Goal: Information Seeking & Learning: Learn about a topic

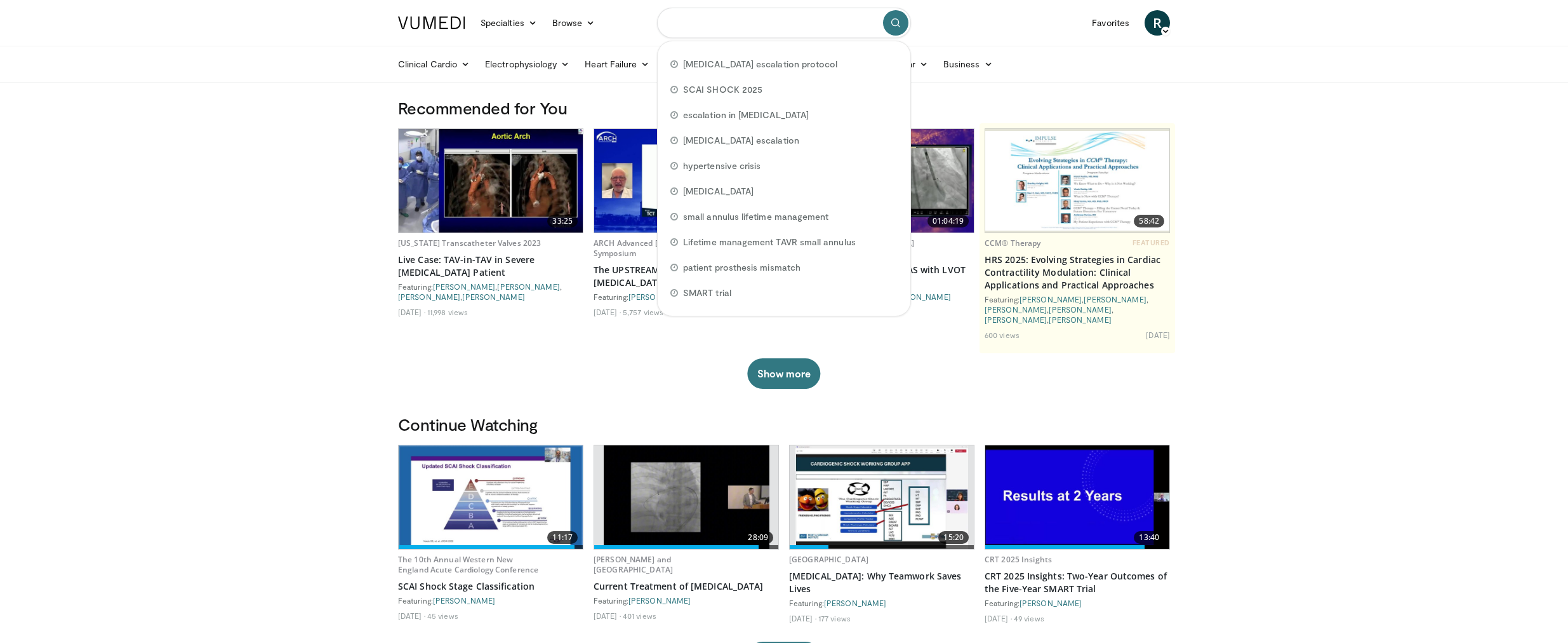
click at [715, 25] on input "Search topics, interventions" at bounding box center [784, 23] width 254 height 31
click at [797, 117] on span "escalation in [MEDICAL_DATA]" at bounding box center [745, 115] width 126 height 13
type input "**********"
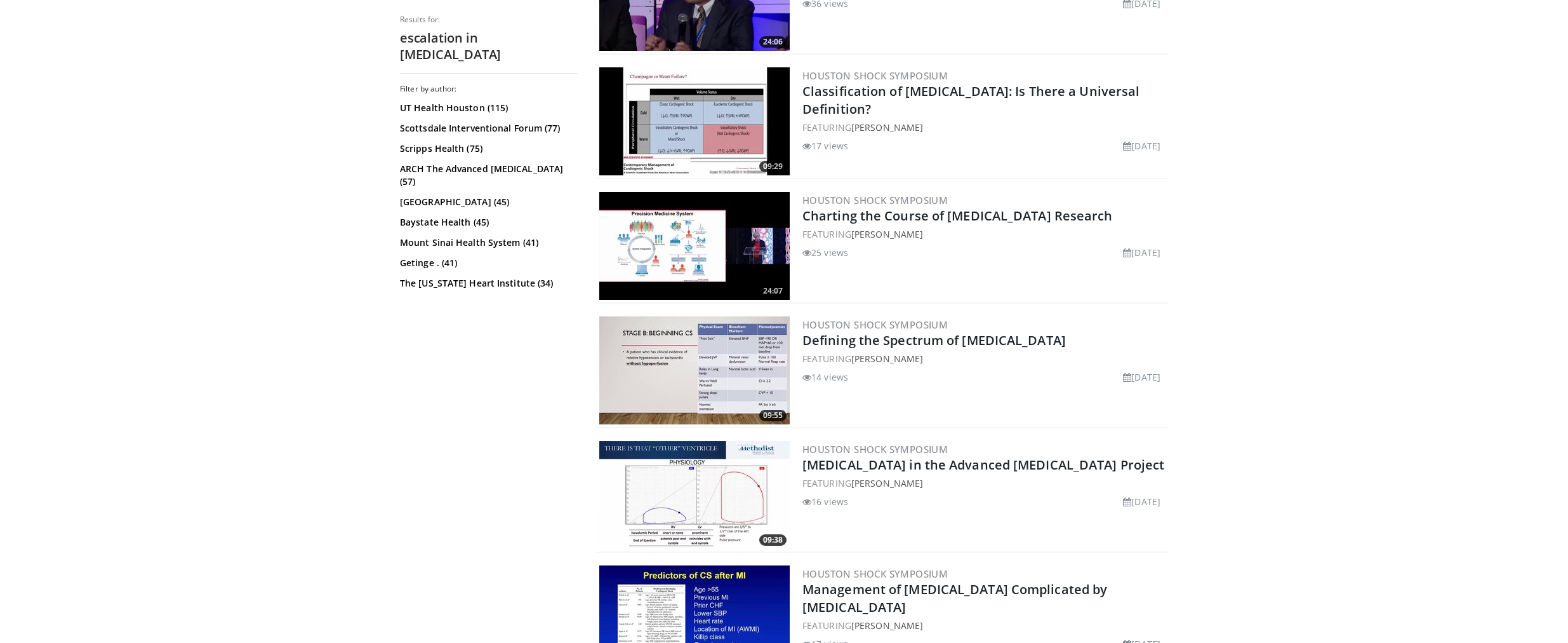
scroll to position [1080, 0]
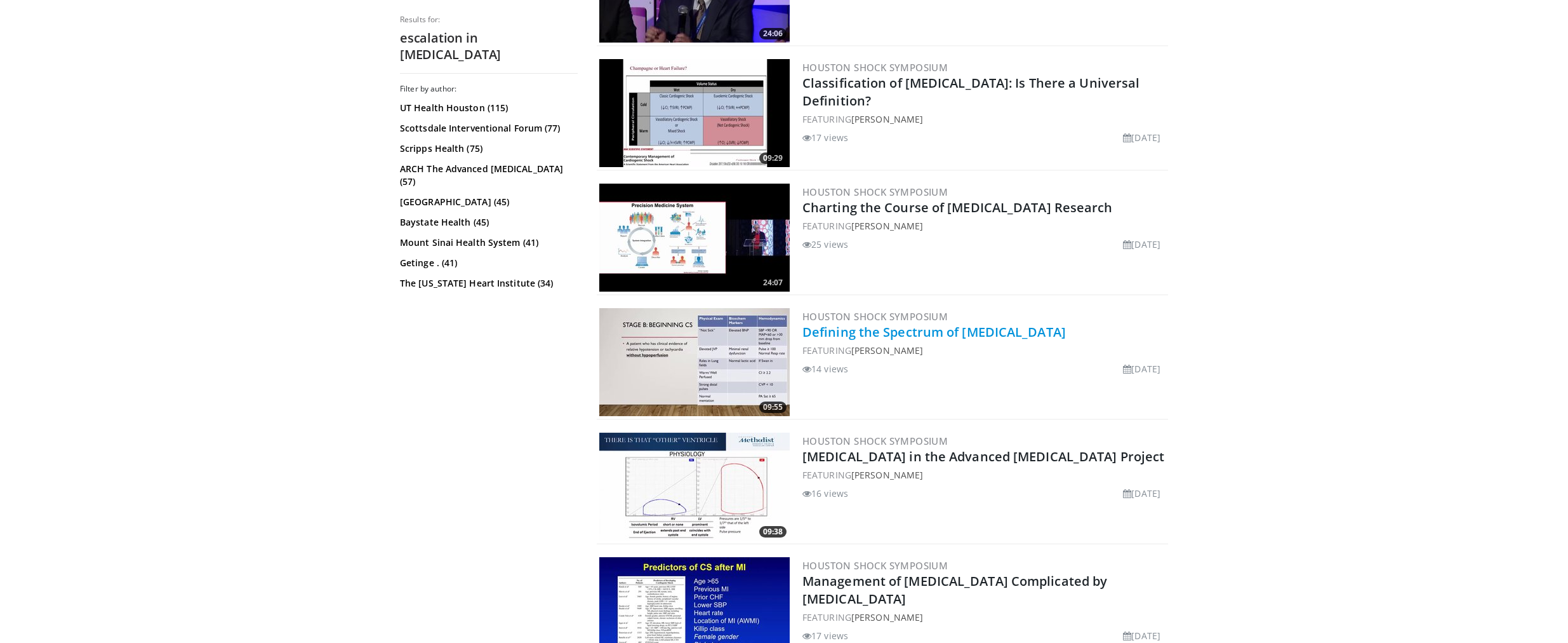
click at [884, 327] on link "Defining the Spectrum of [MEDICAL_DATA]" at bounding box center [934, 332] width 263 height 17
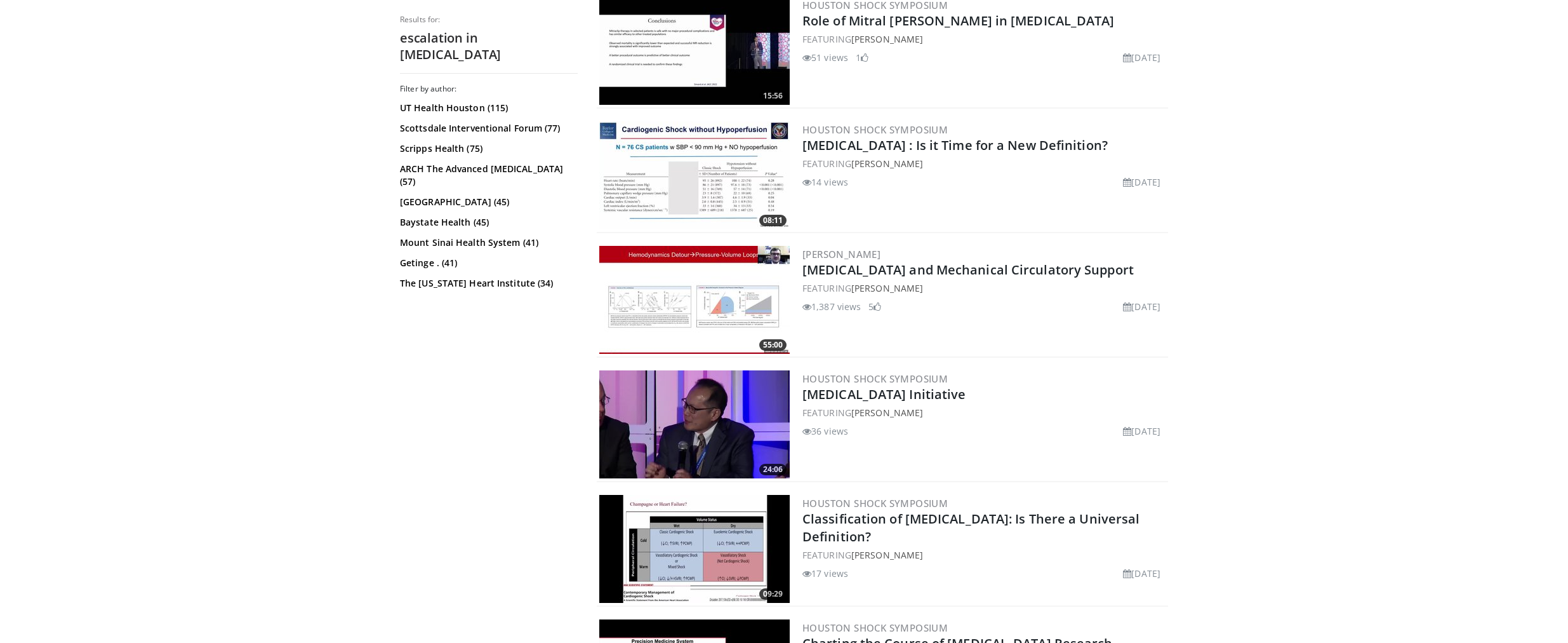
scroll to position [345, 0]
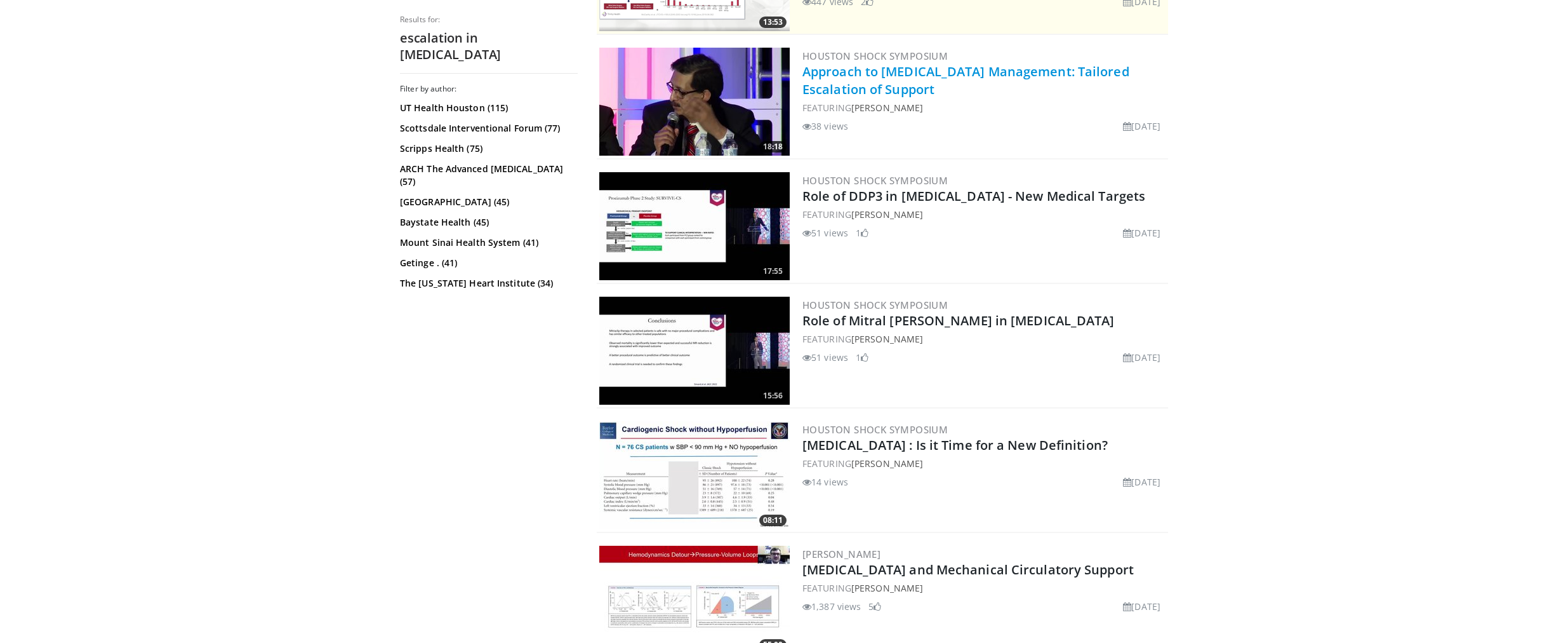
click at [850, 90] on link "Approach to [MEDICAL_DATA] Management: Tailored Escalation of Support" at bounding box center [966, 81] width 327 height 35
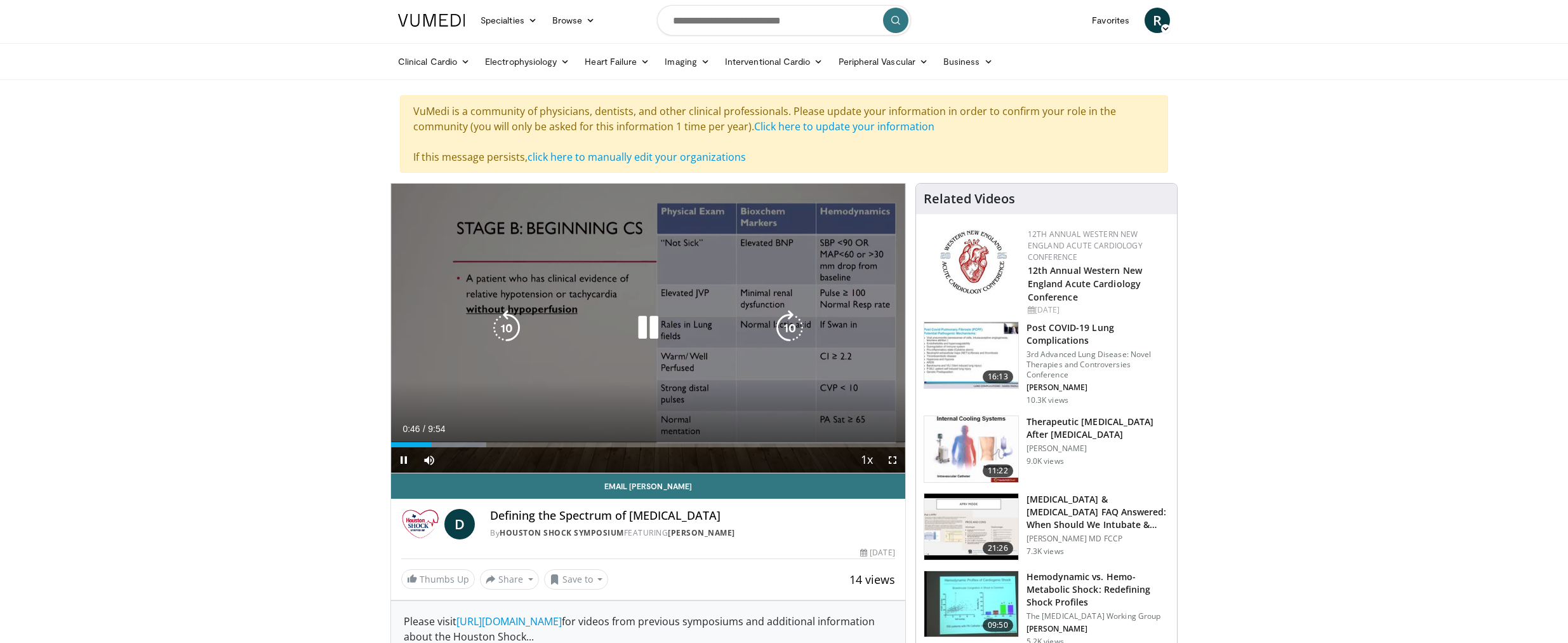
scroll to position [12, 0]
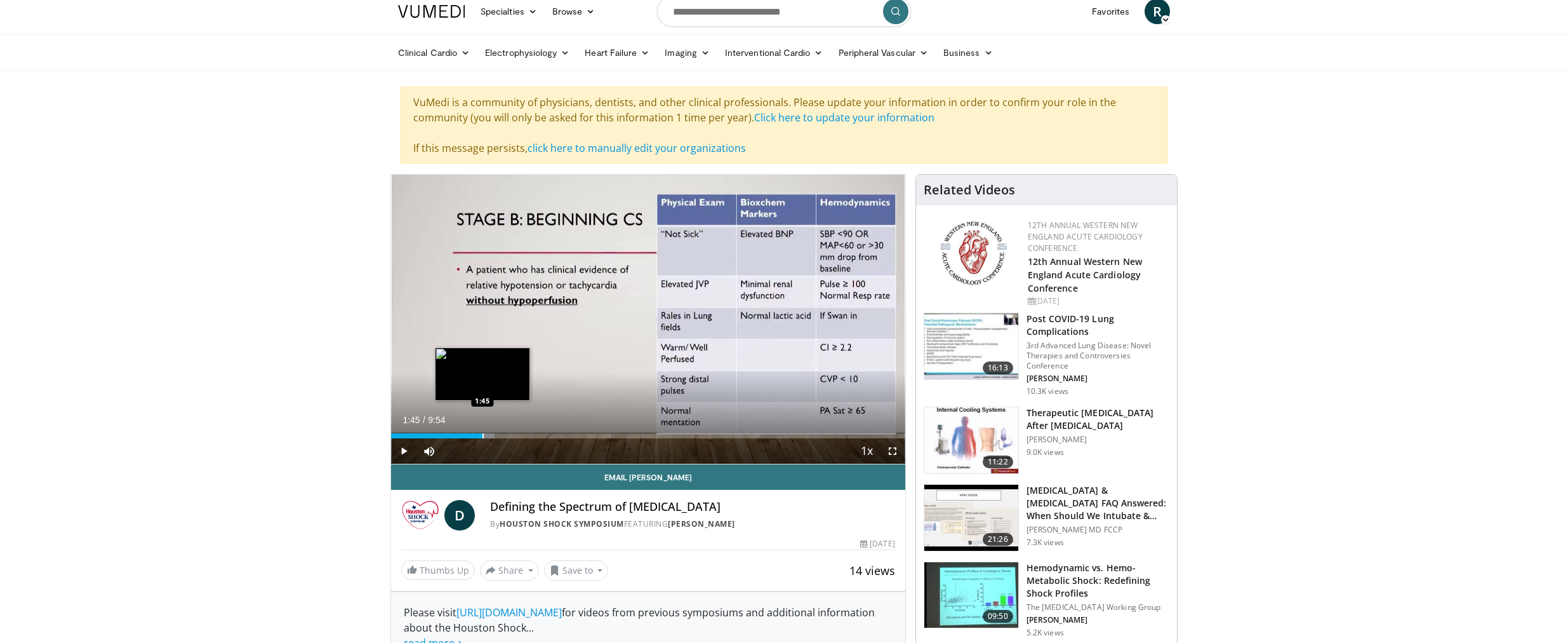
click at [483, 435] on div "Progress Bar" at bounding box center [483, 436] width 1 height 5
click at [509, 437] on div "Progress Bar" at bounding box center [509, 436] width 1 height 5
click at [529, 433] on div "Progress Bar" at bounding box center [530, 436] width 1 height 5
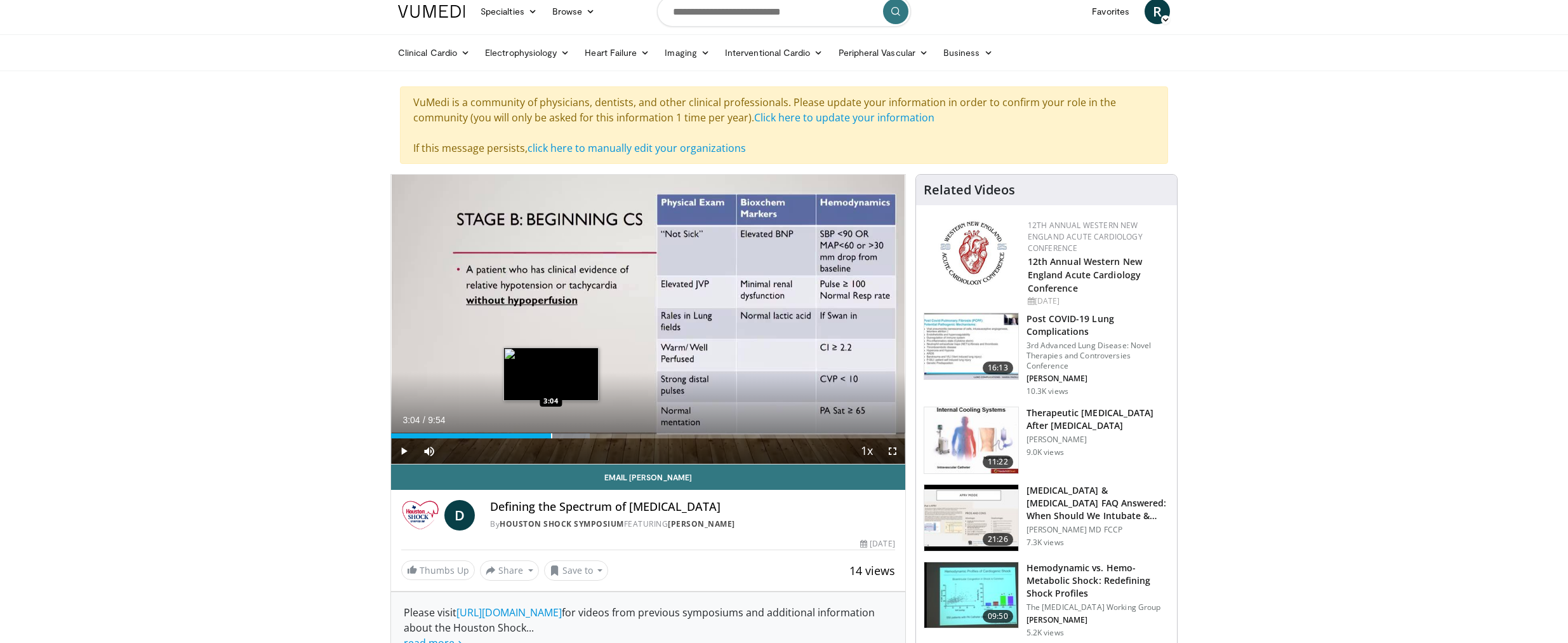
click at [551, 432] on div "Loaded : 38.62% 3:04 3:04" at bounding box center [648, 432] width 514 height 12
click at [579, 434] on div "Progress Bar" at bounding box center [579, 436] width 1 height 5
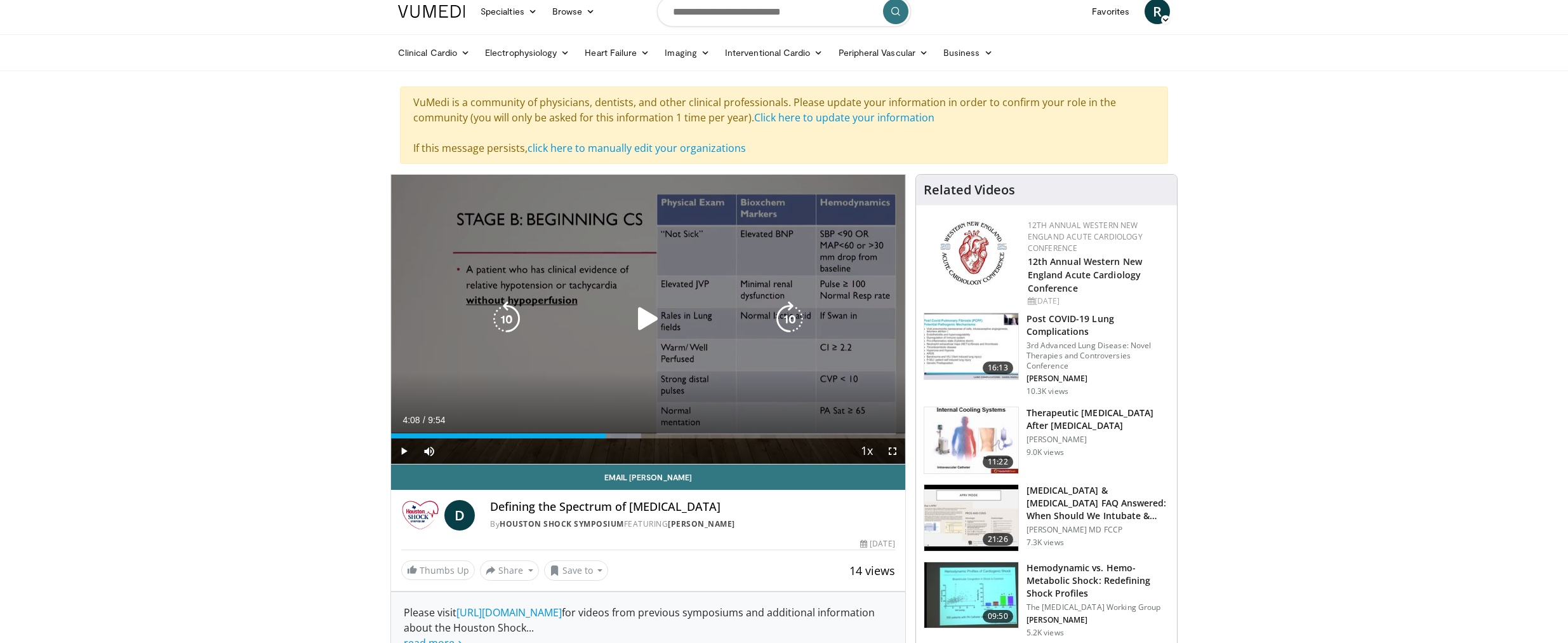
click at [0, 0] on div "Progress Bar" at bounding box center [0, 0] width 0 height 0
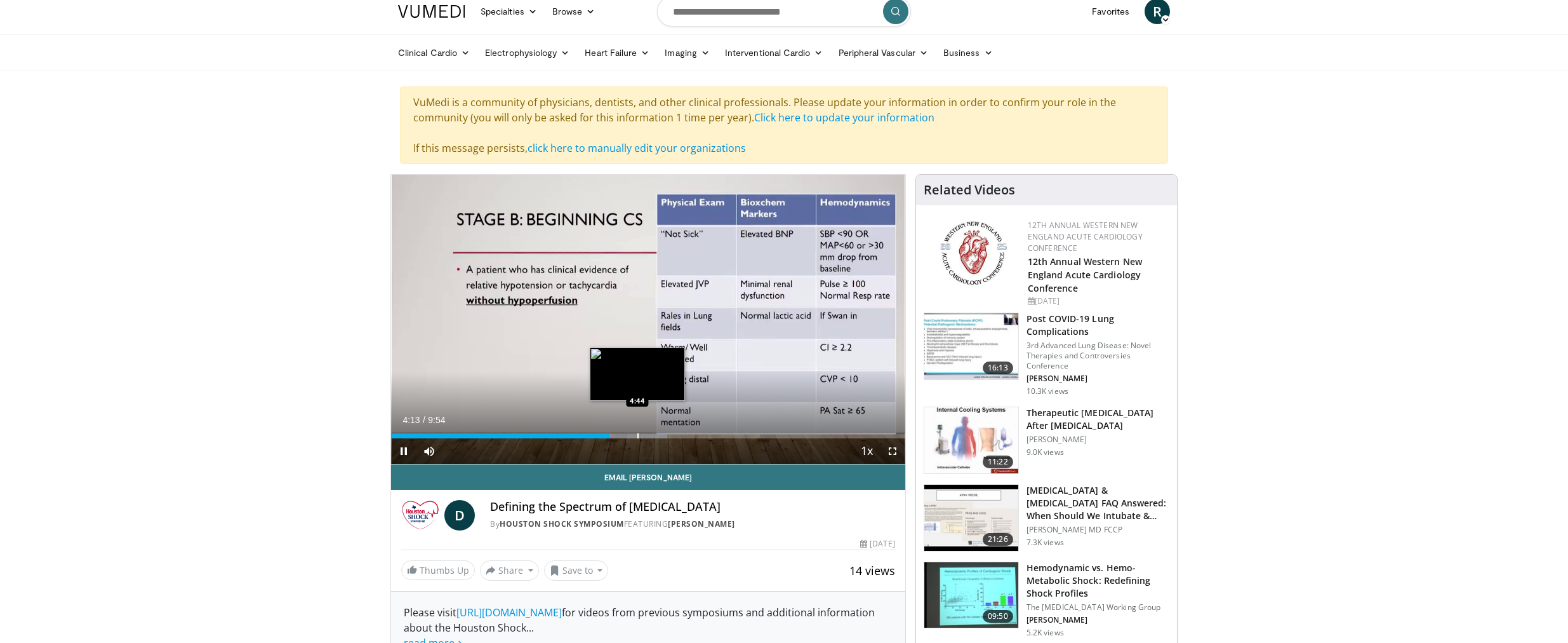
click at [637, 437] on div "Progress Bar" at bounding box center [638, 436] width 1 height 5
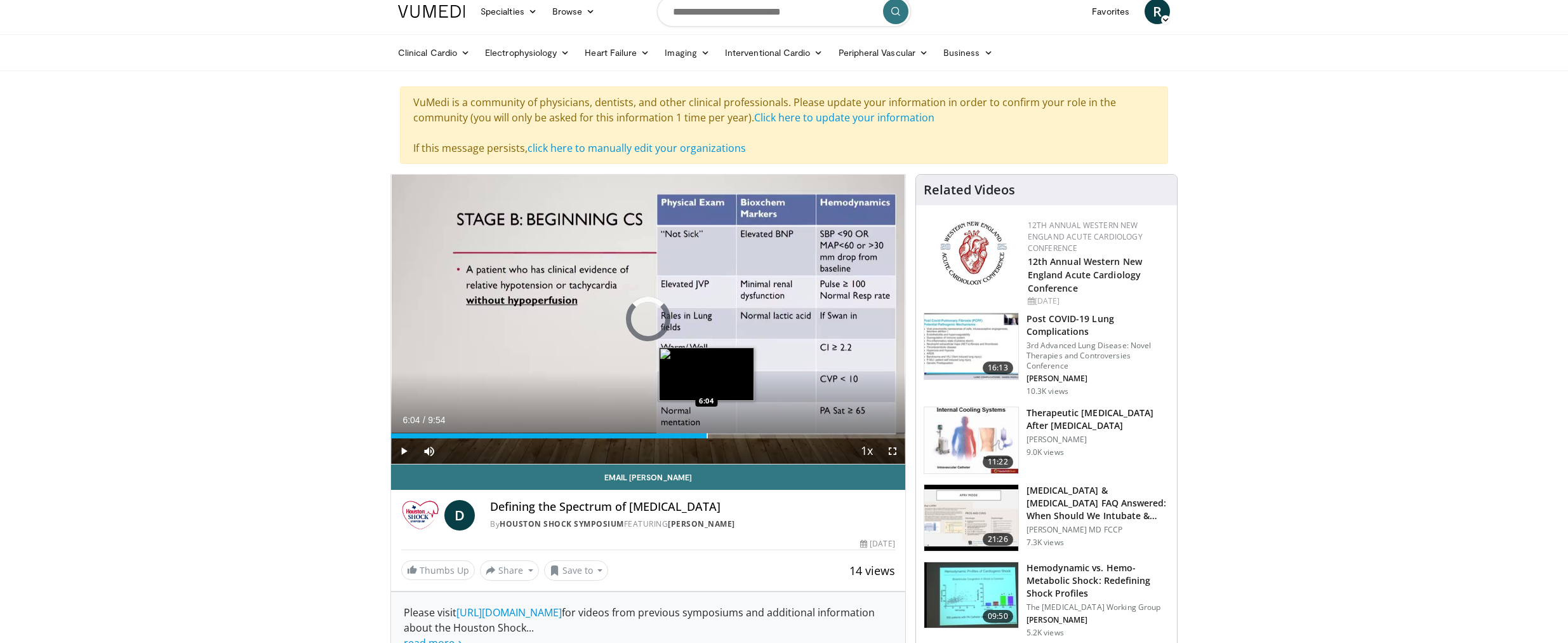
click at [706, 437] on div "Progress Bar" at bounding box center [707, 436] width 1 height 5
click at [745, 437] on div "Progress Bar" at bounding box center [745, 436] width 1 height 5
click at [780, 439] on div "Current Time 6:50 / Duration 9:54 Pause Skip Backward Skip Forward Mute Loaded …" at bounding box center [648, 450] width 514 height 25
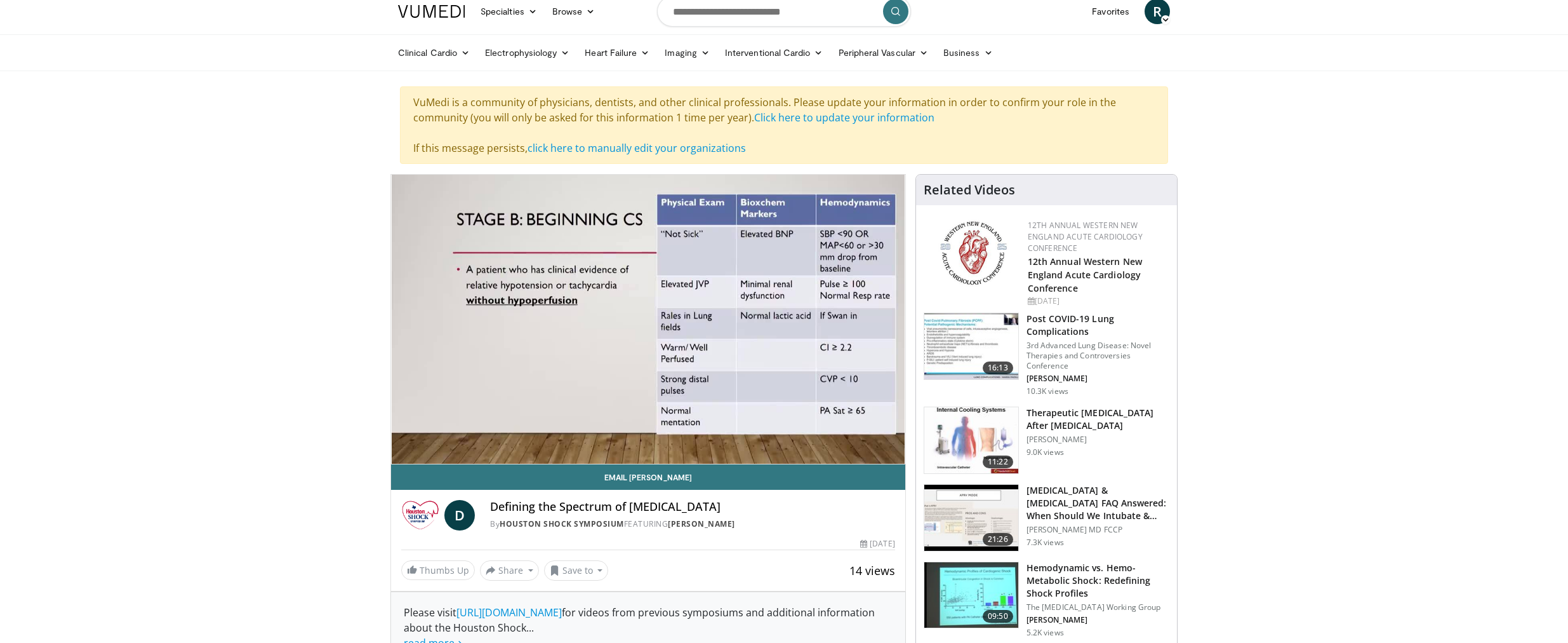
click at [780, 439] on video-js "**********" at bounding box center [648, 319] width 514 height 290
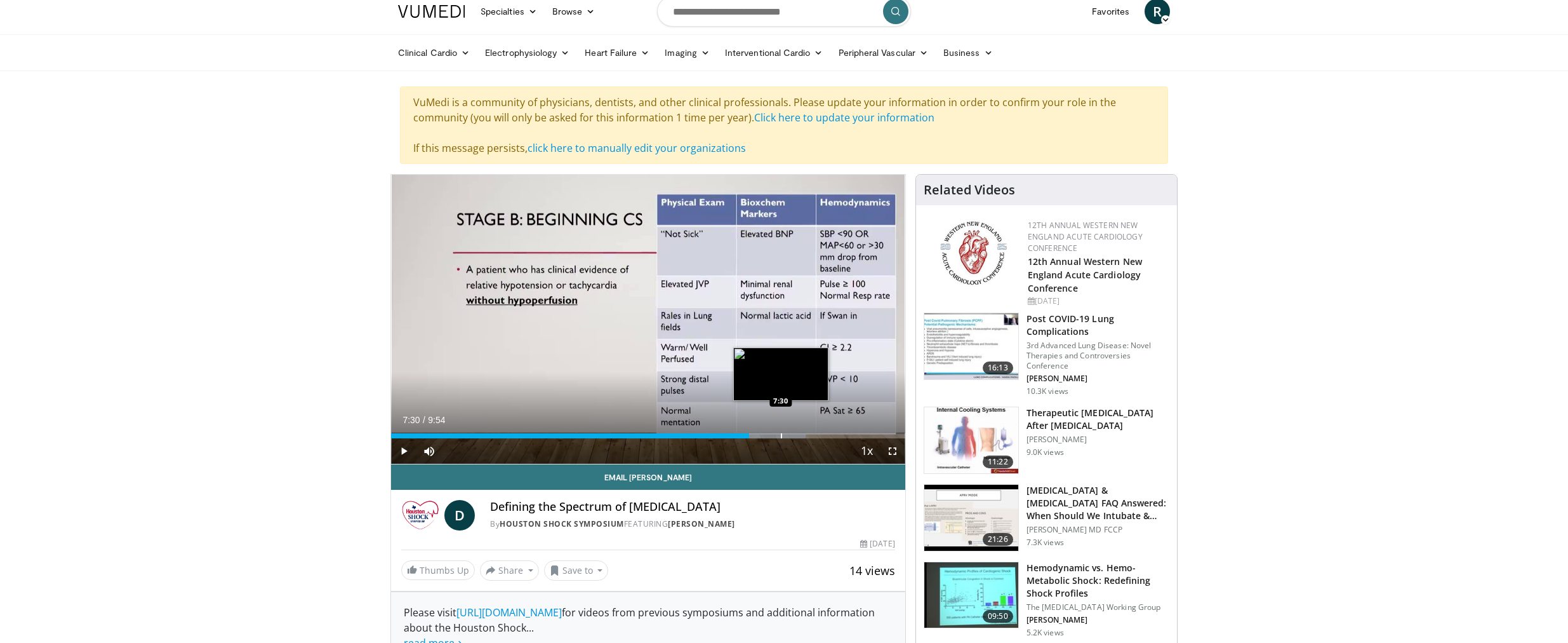
click at [781, 437] on div "Progress Bar" at bounding box center [782, 436] width 1 height 5
click at [815, 436] on div "Progress Bar" at bounding box center [816, 436] width 1 height 5
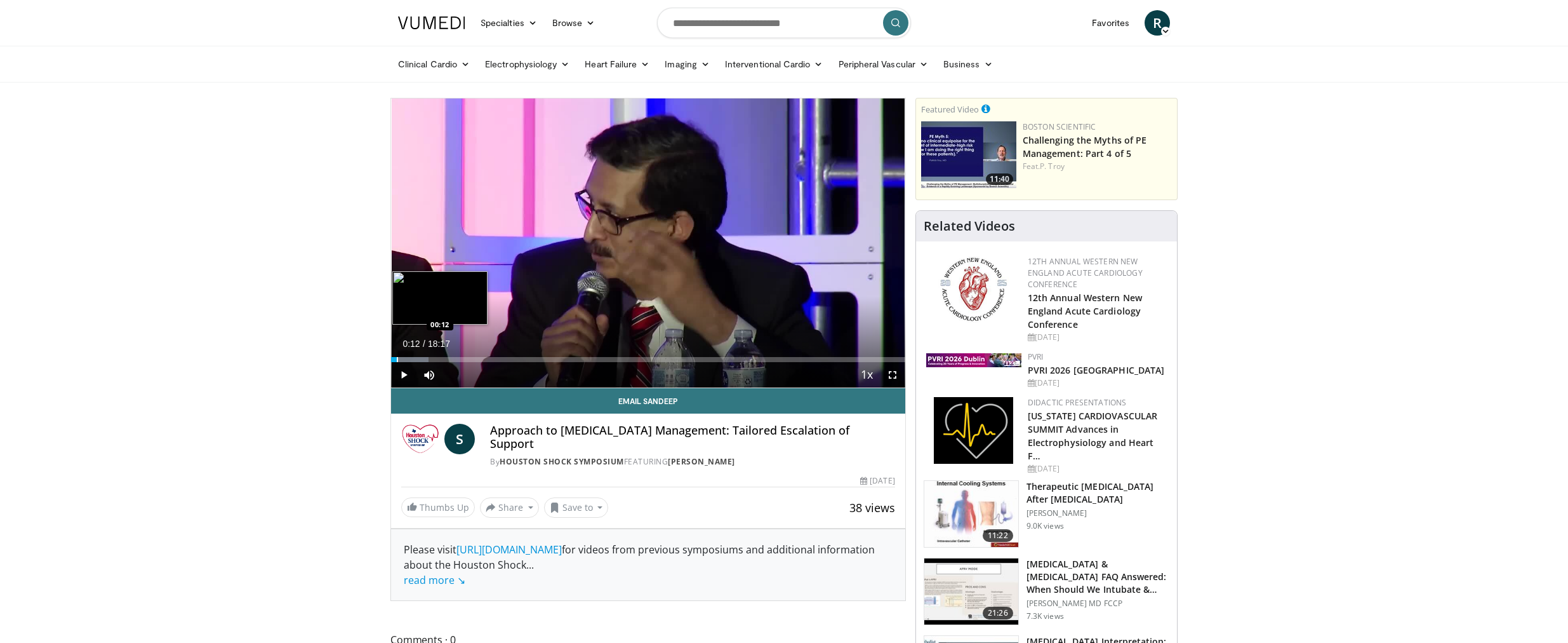
click at [397, 358] on div "Progress Bar" at bounding box center [397, 360] width 1 height 5
click at [394, 358] on div "Progress Bar" at bounding box center [395, 360] width 1 height 5
click at [397, 359] on div "Progress Bar" at bounding box center [397, 360] width 1 height 5
click at [404, 371] on span "Video Player" at bounding box center [403, 374] width 25 height 25
click at [404, 374] on span "Video Player" at bounding box center [403, 374] width 25 height 25
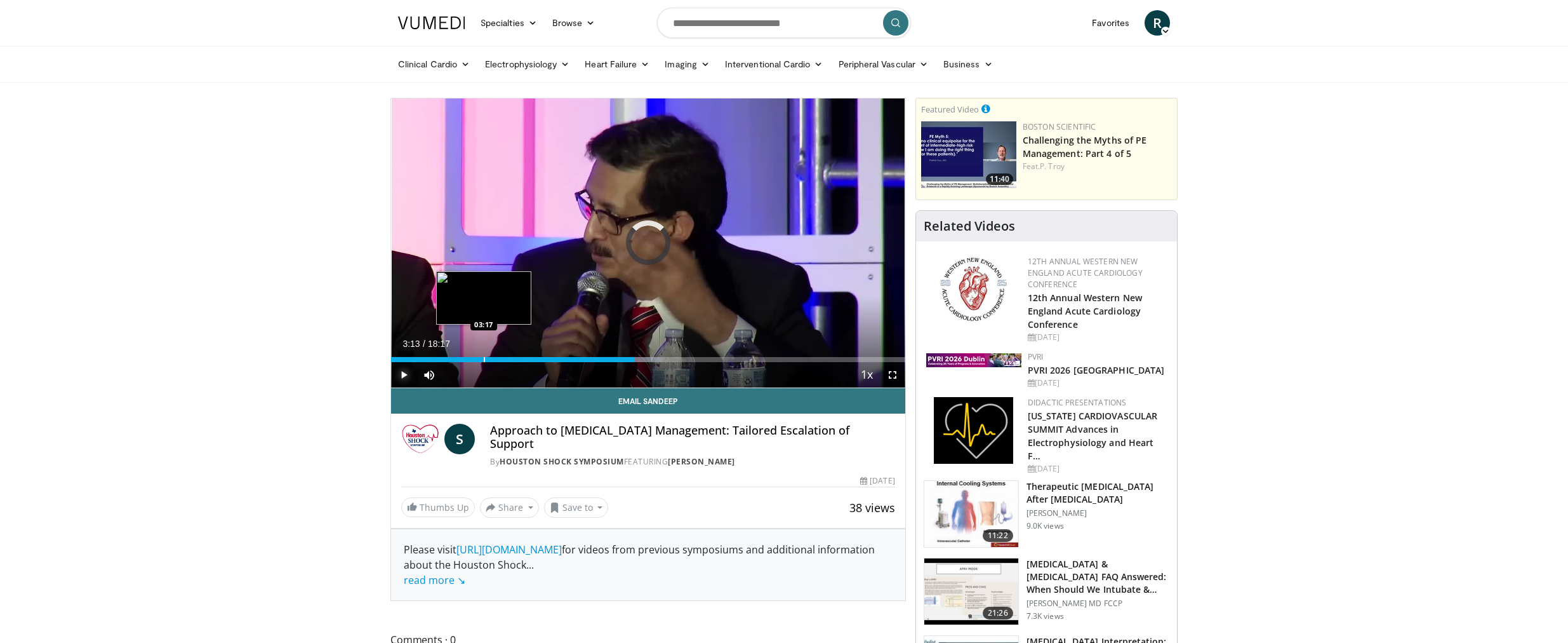
click at [481, 359] on div "08:39" at bounding box center [512, 360] width 244 height 5
click at [412, 359] on div "Progress Bar" at bounding box center [413, 360] width 1 height 5
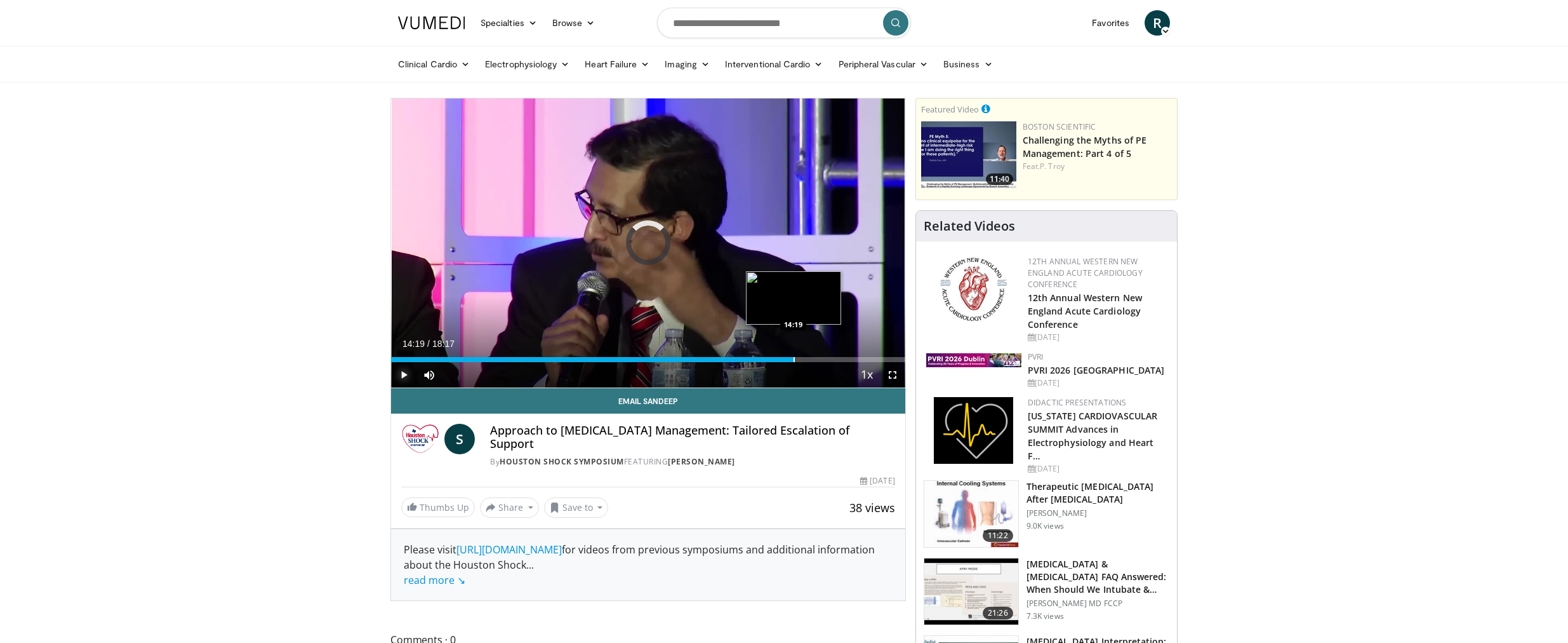
click at [793, 355] on div "Loaded : 10.91% 14:19 14:19" at bounding box center [648, 356] width 514 height 12
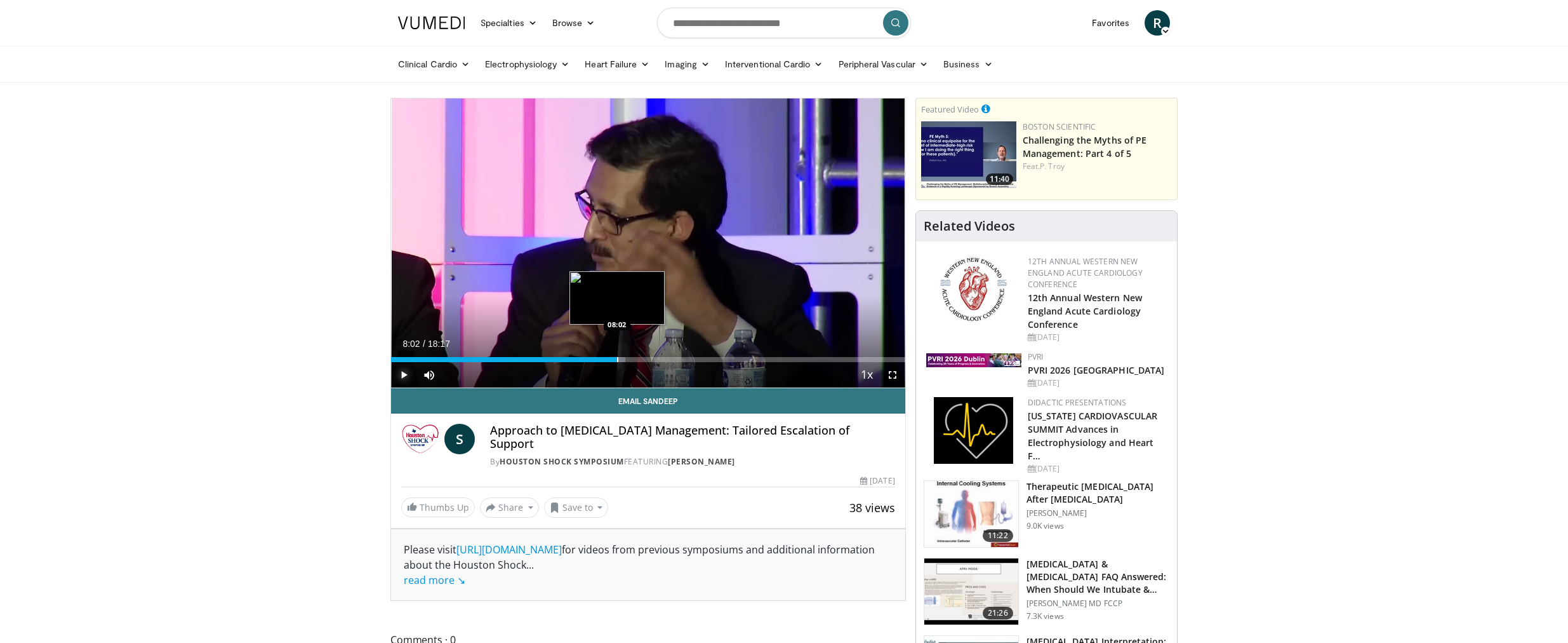
click at [617, 359] on div "Progress Bar" at bounding box center [618, 360] width 1 height 5
click at [401, 374] on span "Video Player" at bounding box center [403, 374] width 25 height 25
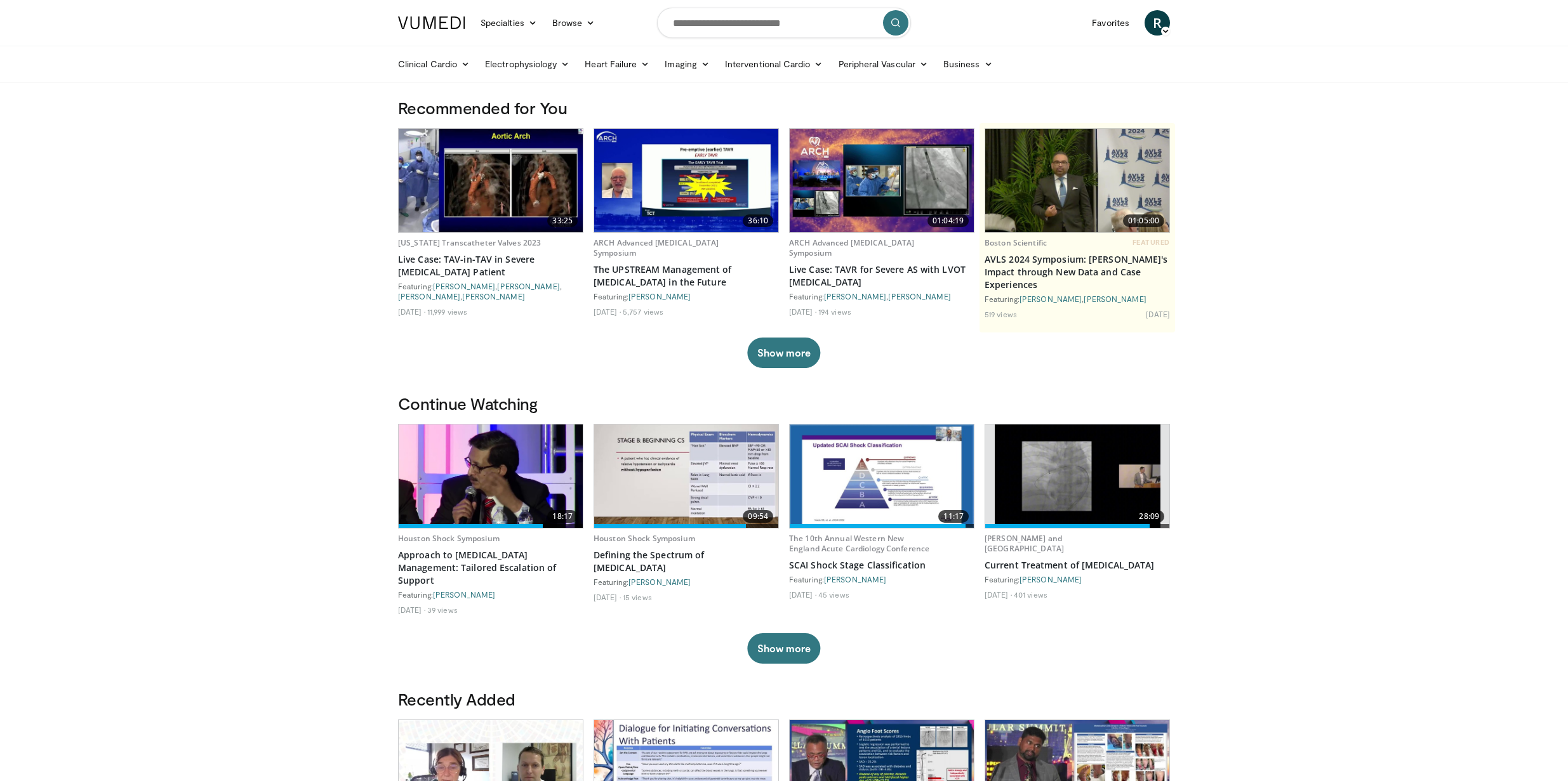
drag, startPoint x: 468, startPoint y: 490, endPoint x: 475, endPoint y: 489, distance: 7.1
click at [469, 490] on img at bounding box center [490, 476] width 184 height 103
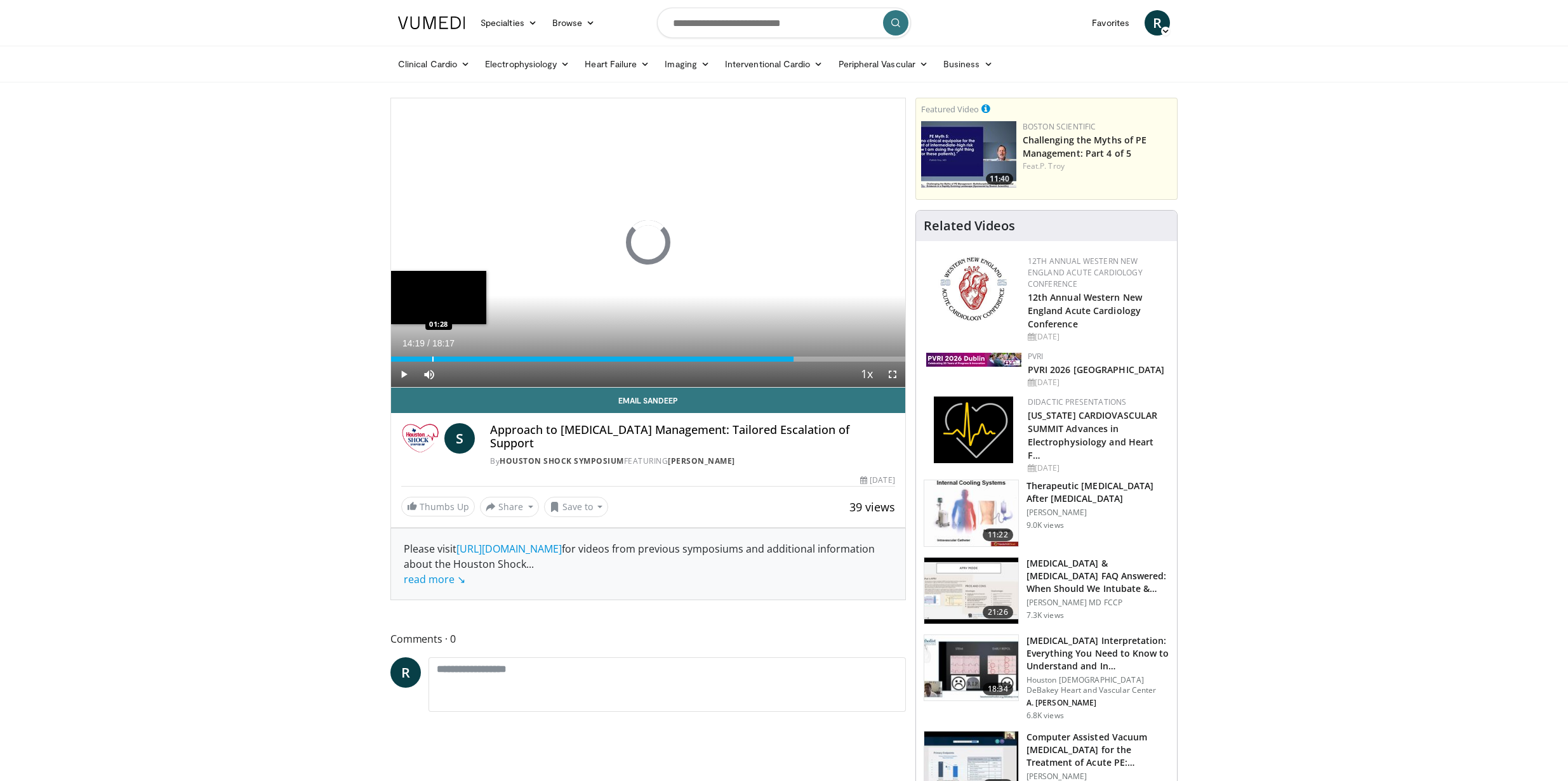
click at [432, 360] on div "Progress Bar" at bounding box center [433, 360] width 1 height 5
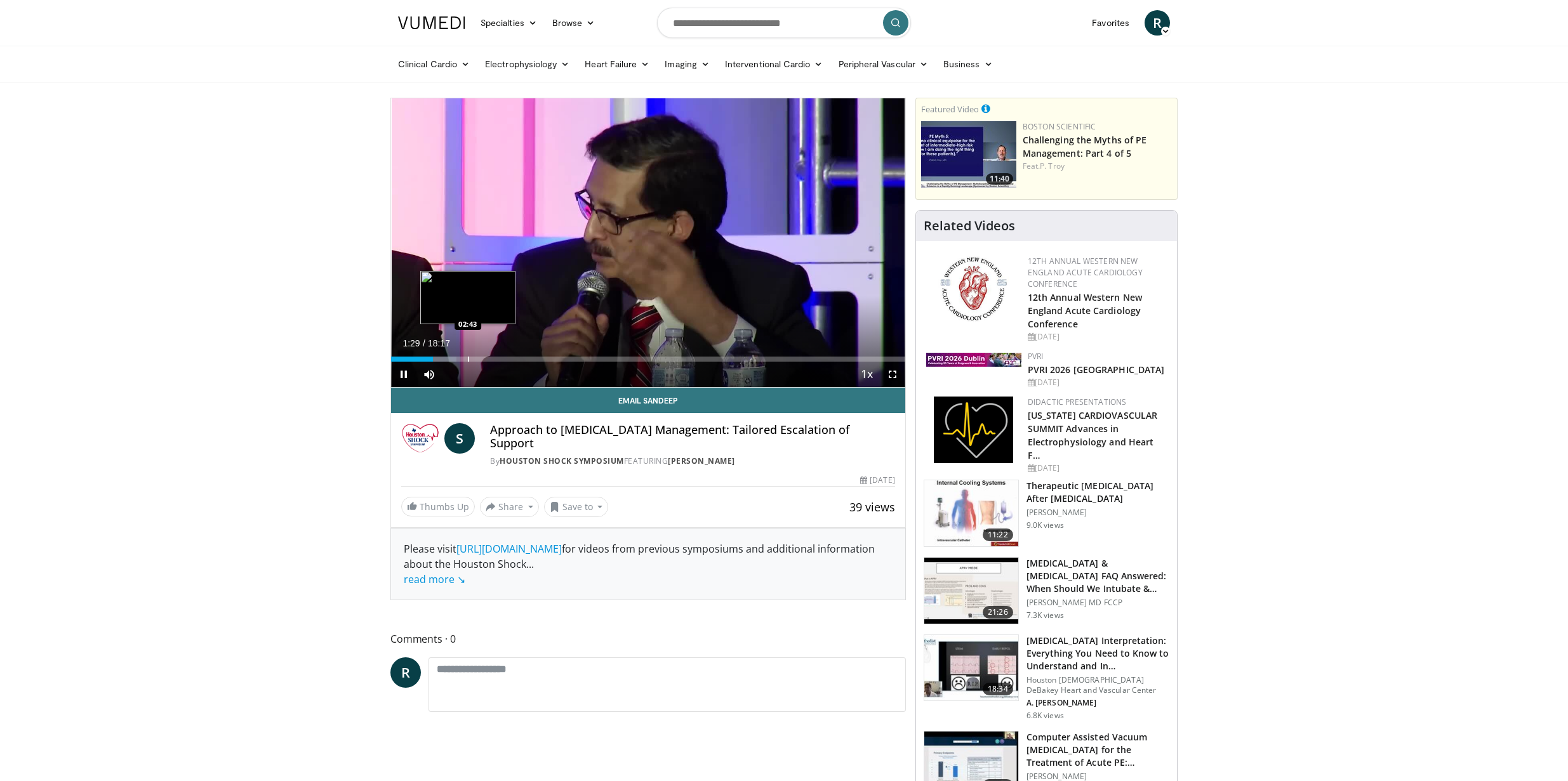
click at [468, 359] on div "Progress Bar" at bounding box center [468, 360] width 1 height 5
click at [505, 356] on div "Loaded : 16.42% 02:42 04:03" at bounding box center [648, 356] width 514 height 12
click at [523, 361] on div "Progress Bar" at bounding box center [524, 360] width 1 height 5
click at [890, 377] on span "Video Player" at bounding box center [892, 374] width 25 height 25
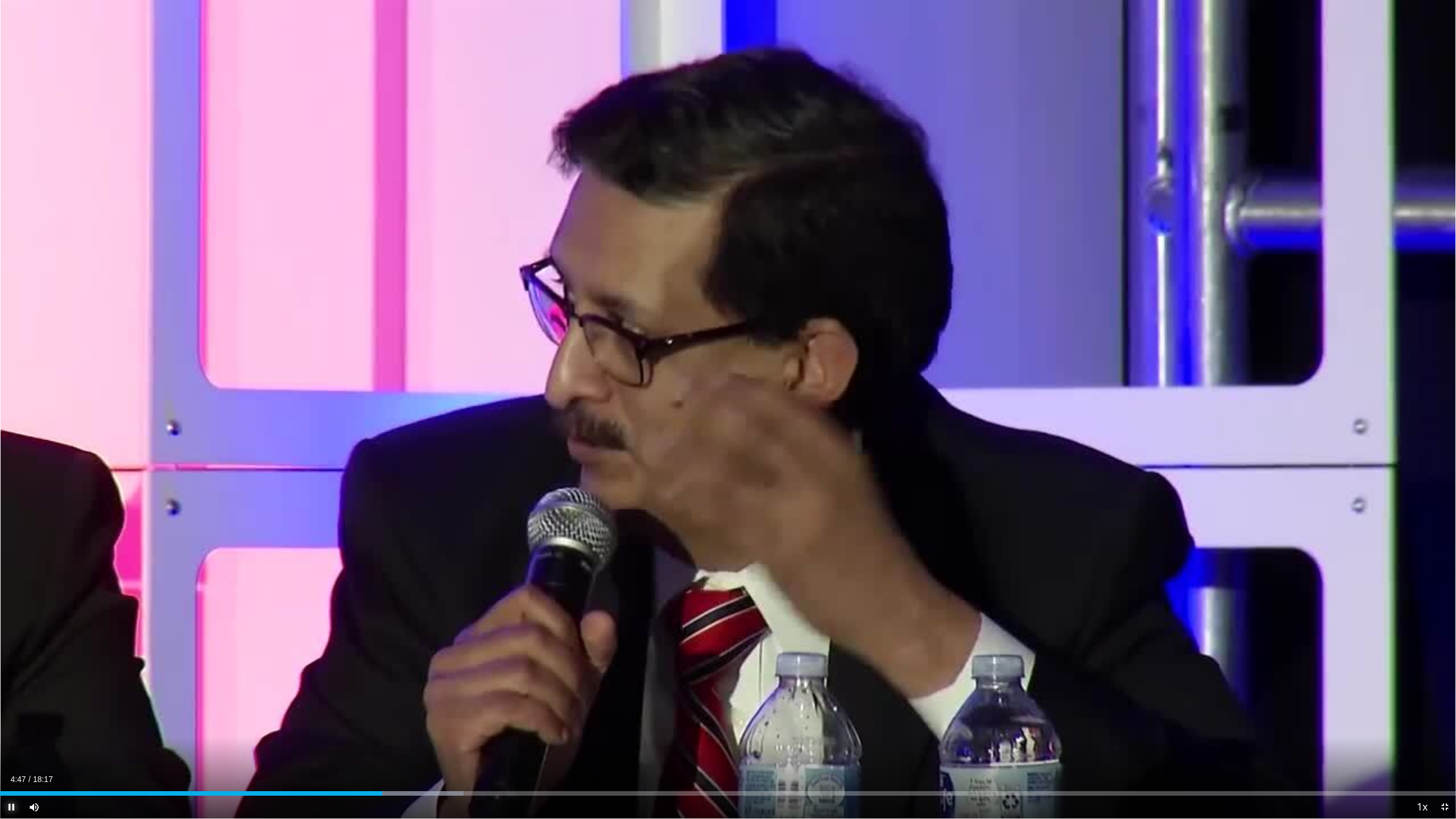
click at [8, 700] on span "Video Player" at bounding box center [11, 807] width 23 height 23
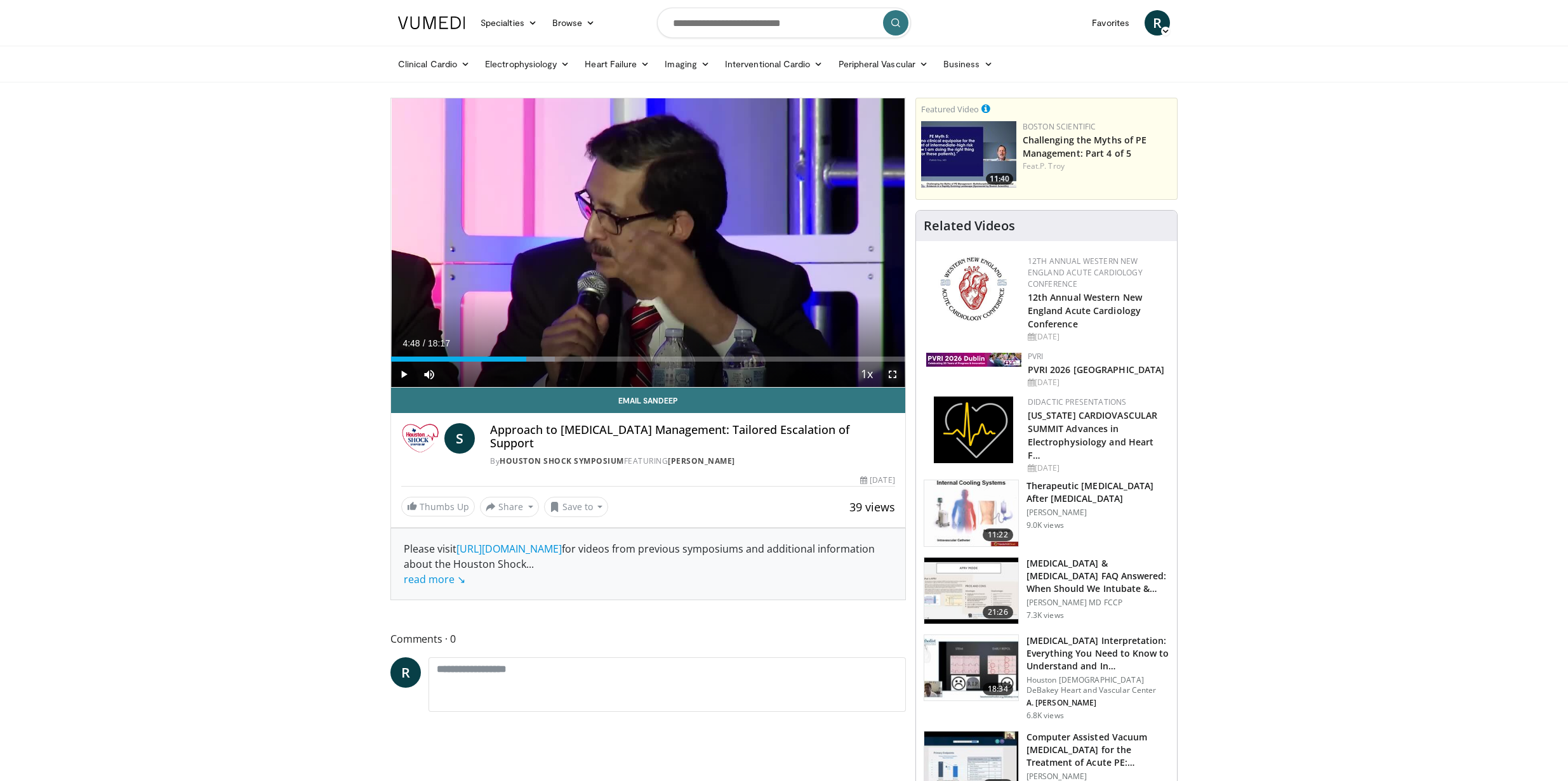
click at [887, 375] on span "Video Player" at bounding box center [892, 374] width 25 height 25
click at [895, 375] on span "Video Player" at bounding box center [892, 374] width 25 height 25
click at [894, 375] on span "Video Player" at bounding box center [892, 374] width 25 height 25
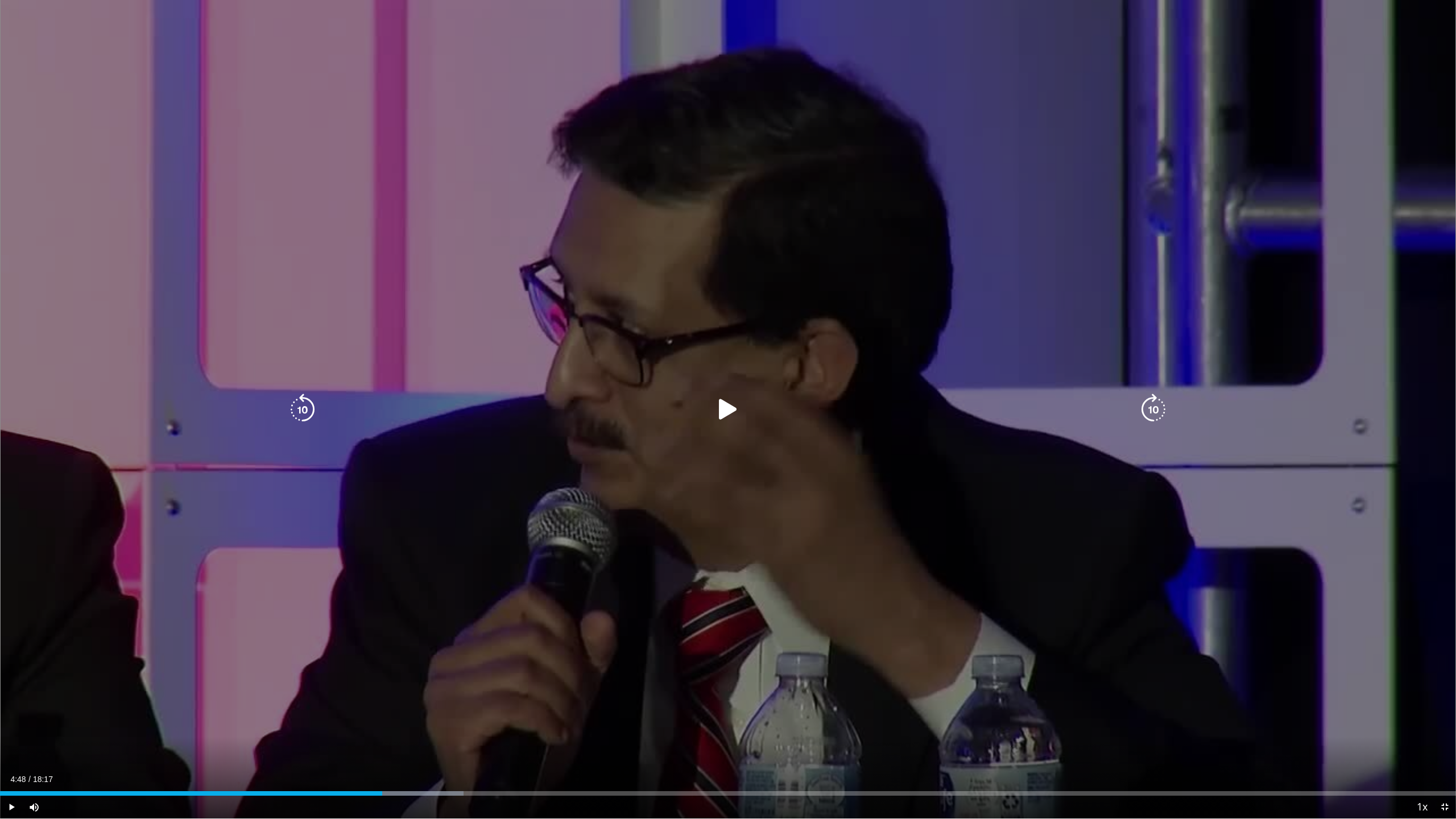
click at [717, 410] on icon "Video Player" at bounding box center [728, 409] width 32 height 32
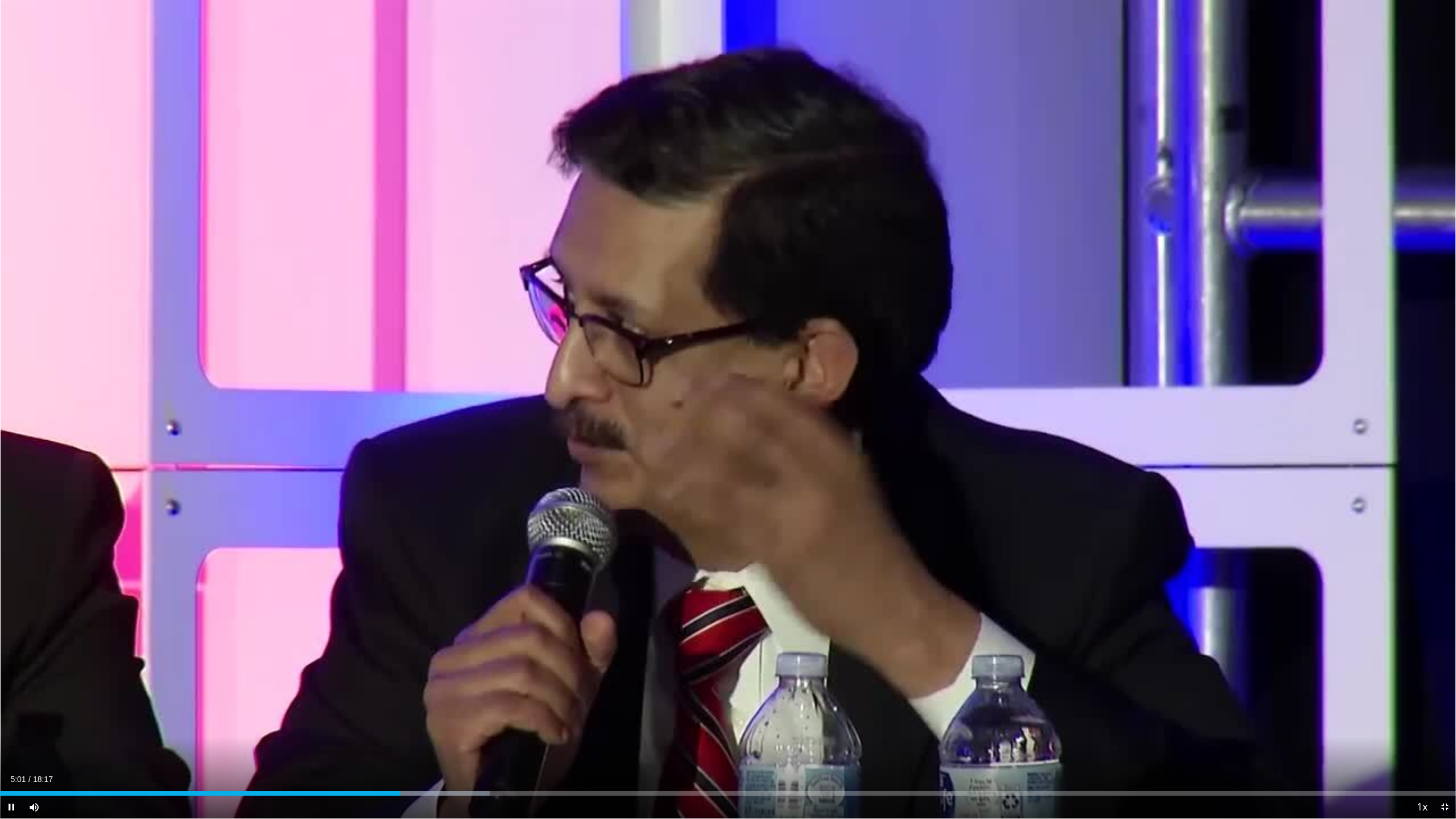
click at [352, 700] on div "Current Time 5:01 / Duration 18:17 Pause Skip Backward Skip Forward Mute 100% L…" at bounding box center [728, 807] width 1456 height 23
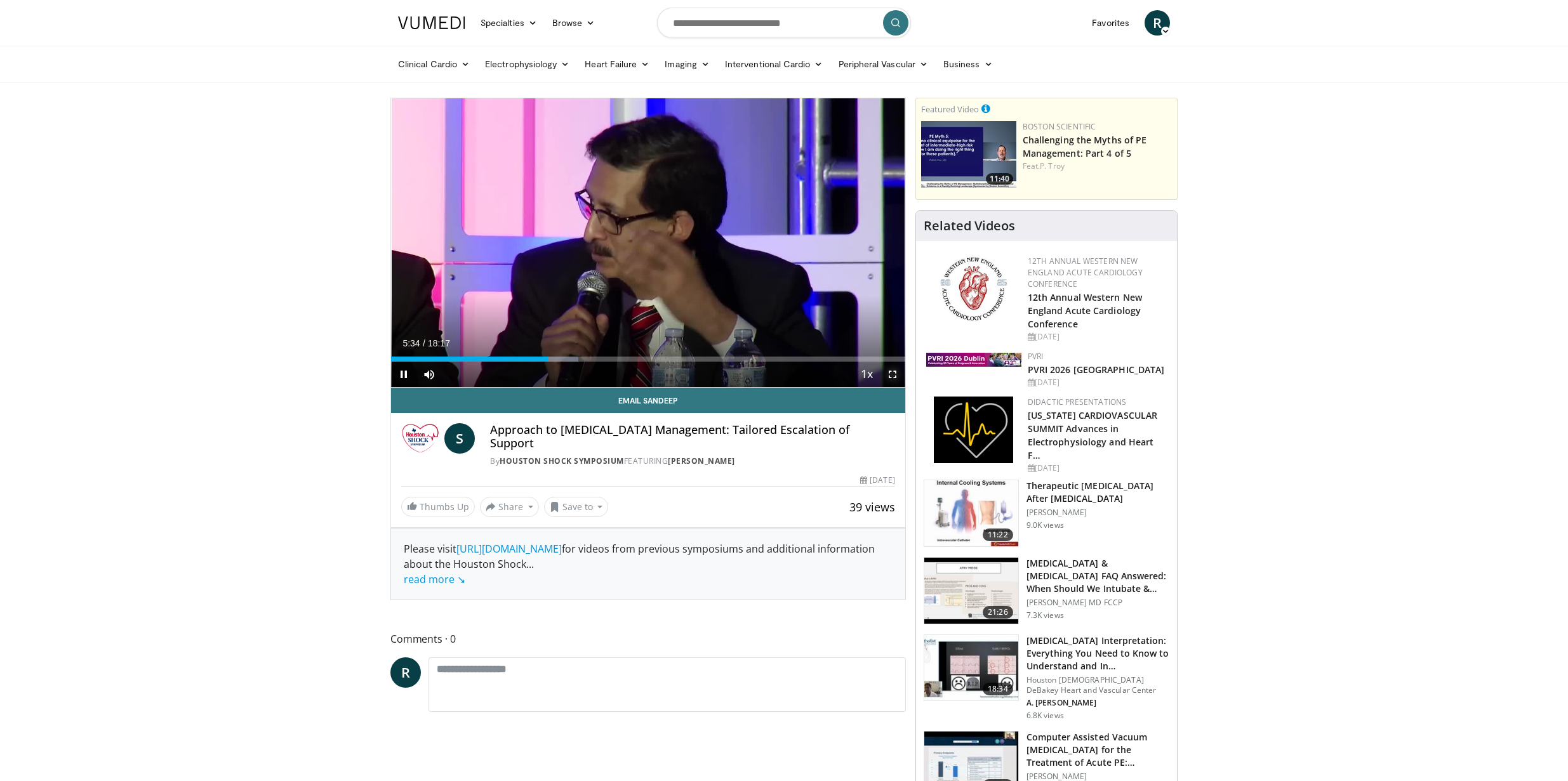
click at [890, 374] on span "Video Player" at bounding box center [892, 374] width 25 height 25
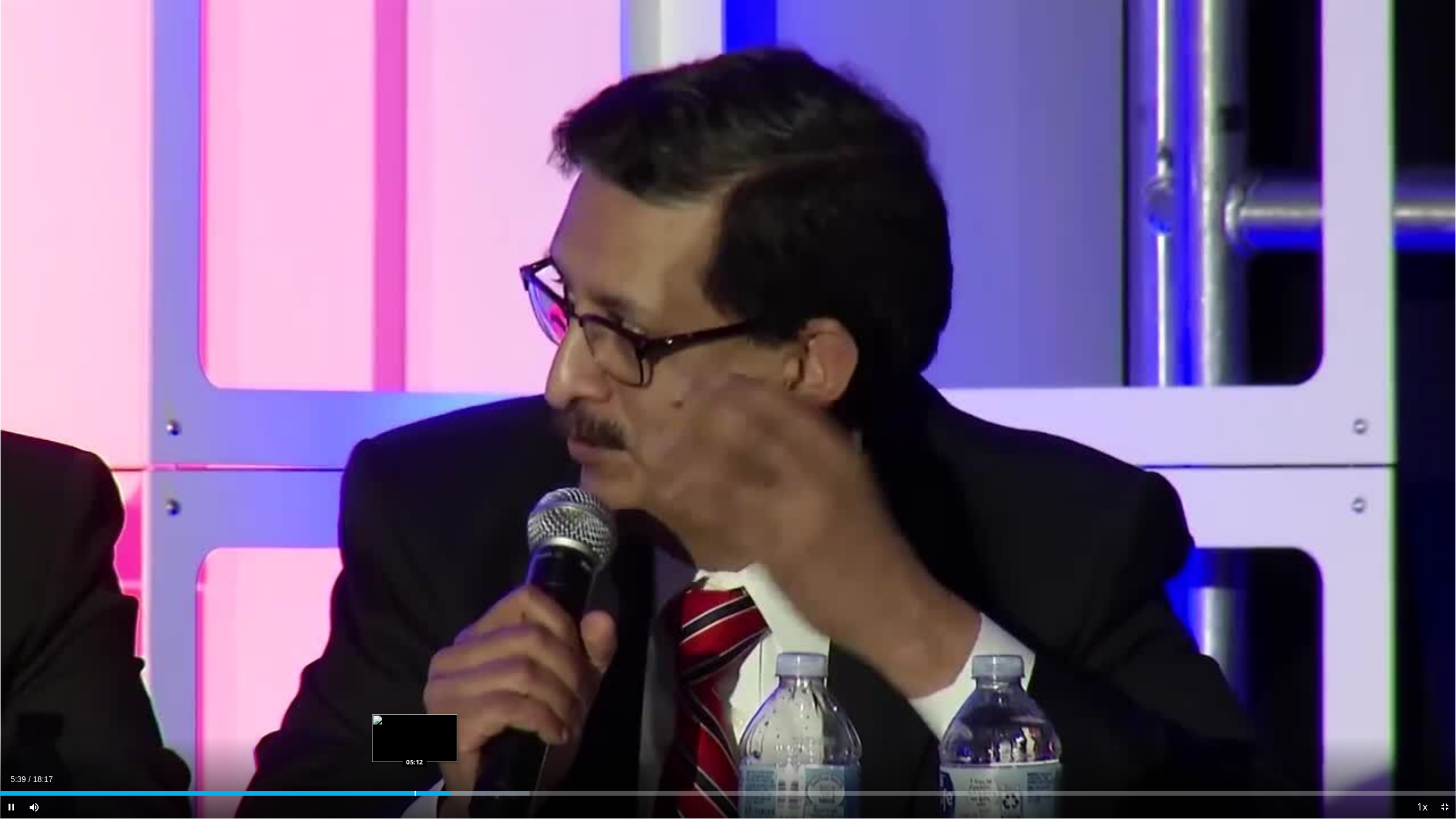
click at [415, 700] on div "Progress Bar" at bounding box center [415, 794] width 1 height 5
click at [384, 700] on div "Loaded : 36.38% 05:19 04:49" at bounding box center [728, 790] width 1456 height 11
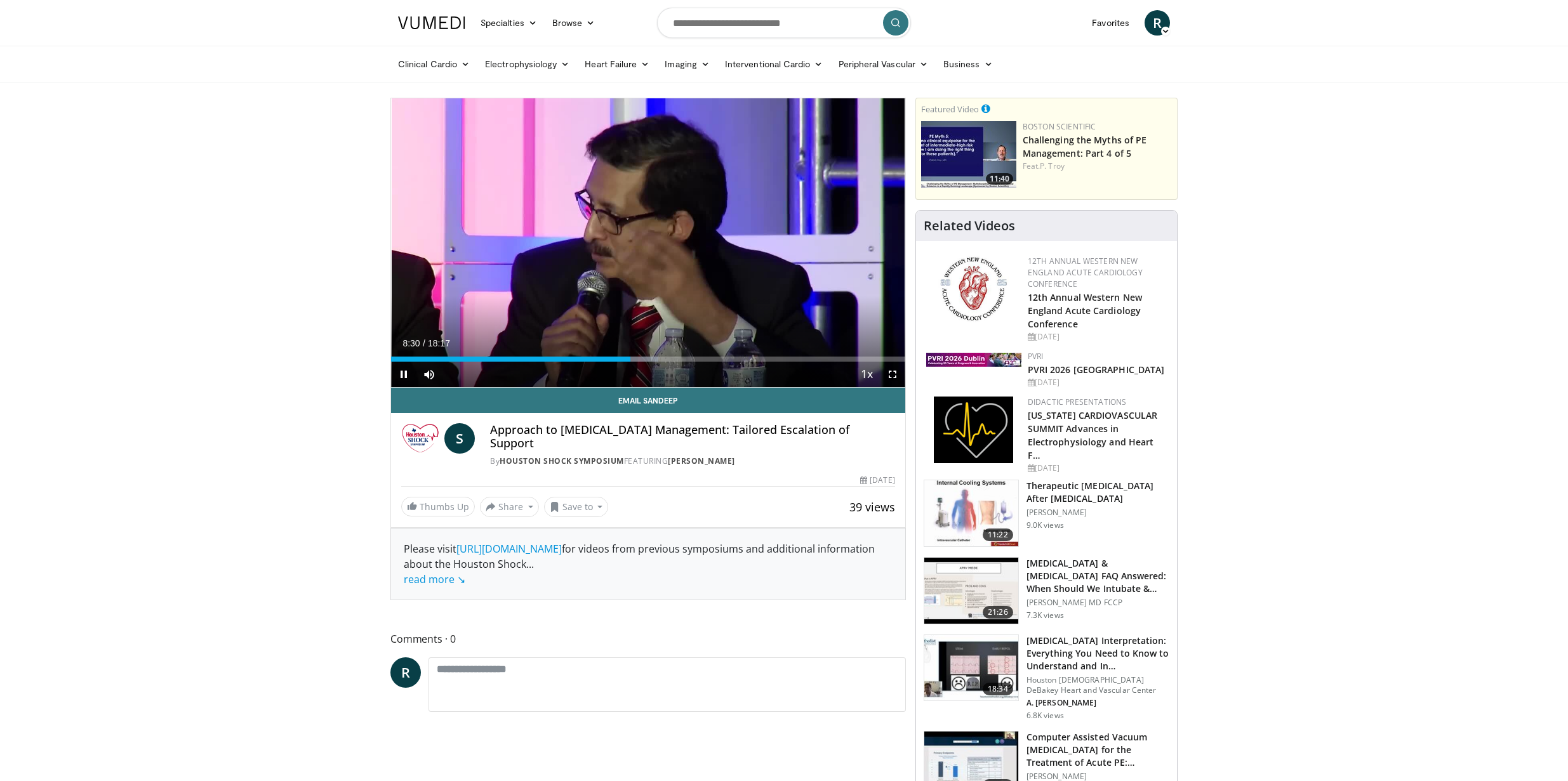
click at [607, 362] on div "Current Time 8:30 / Duration 18:17 Pause Skip Backward Skip Forward Mute 100% L…" at bounding box center [648, 374] width 514 height 25
click at [605, 358] on div "Progress Bar" at bounding box center [606, 360] width 1 height 5
click at [891, 370] on span "Video Player" at bounding box center [892, 374] width 25 height 25
click at [402, 377] on span "Video Player" at bounding box center [403, 374] width 25 height 25
